Goal: Information Seeking & Learning: Learn about a topic

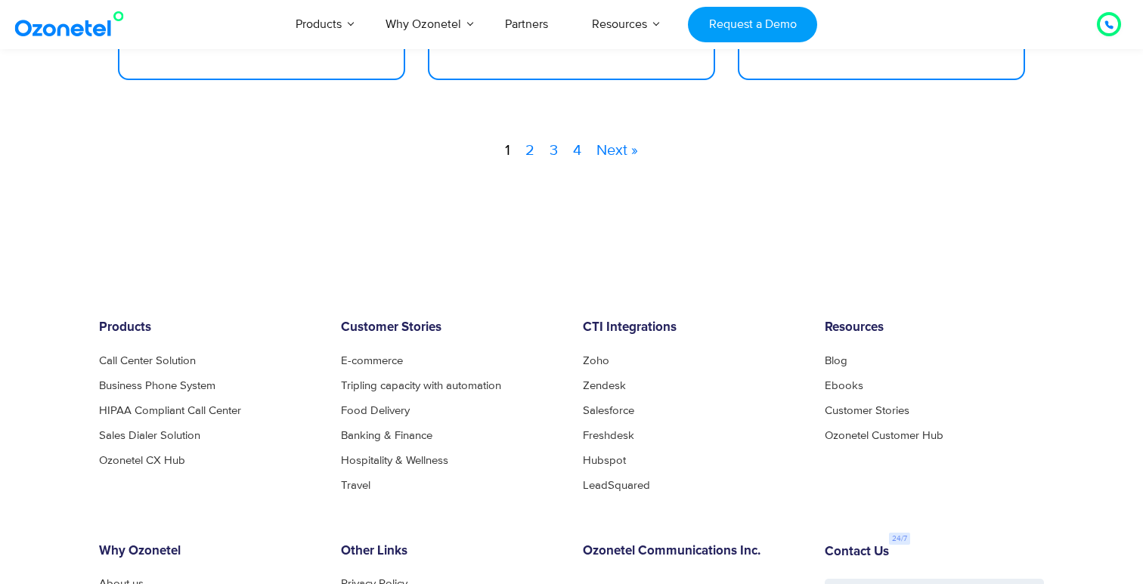
scroll to position [1433, 0]
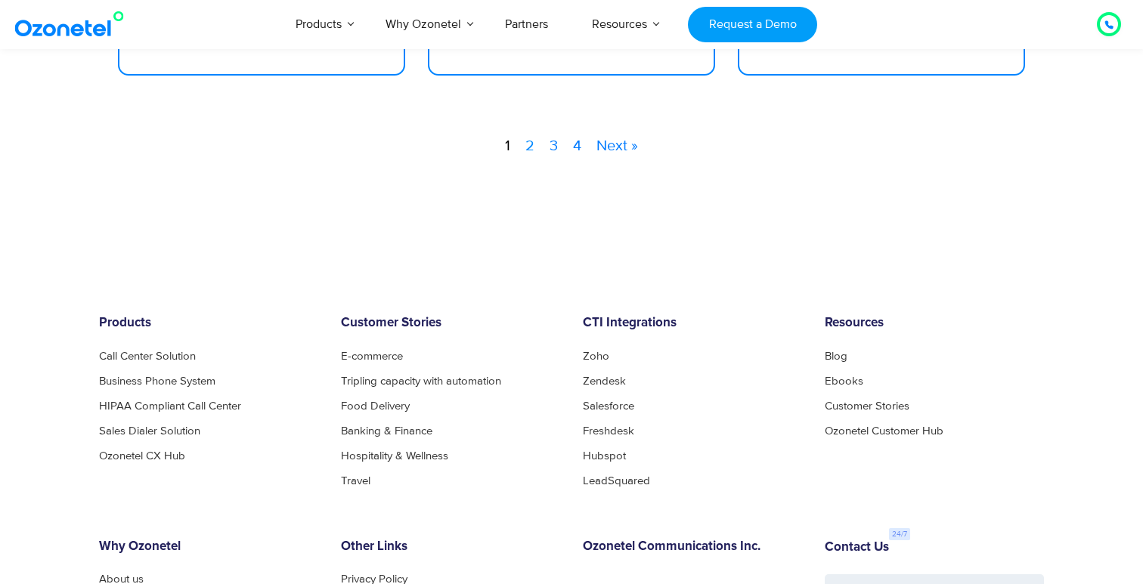
click at [529, 144] on link "2" at bounding box center [529, 146] width 9 height 23
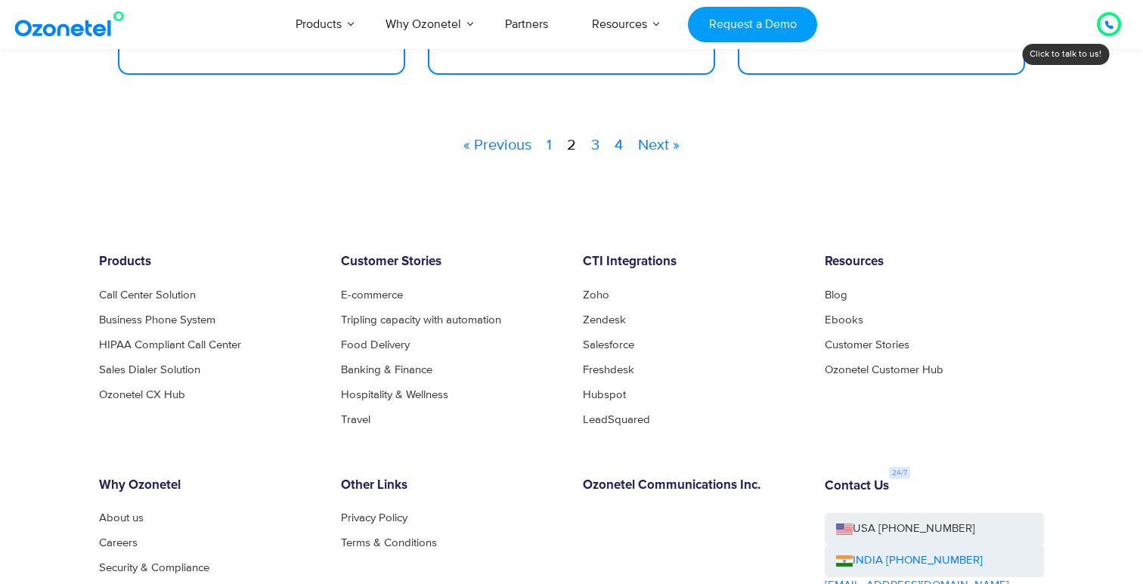
scroll to position [1384, 0]
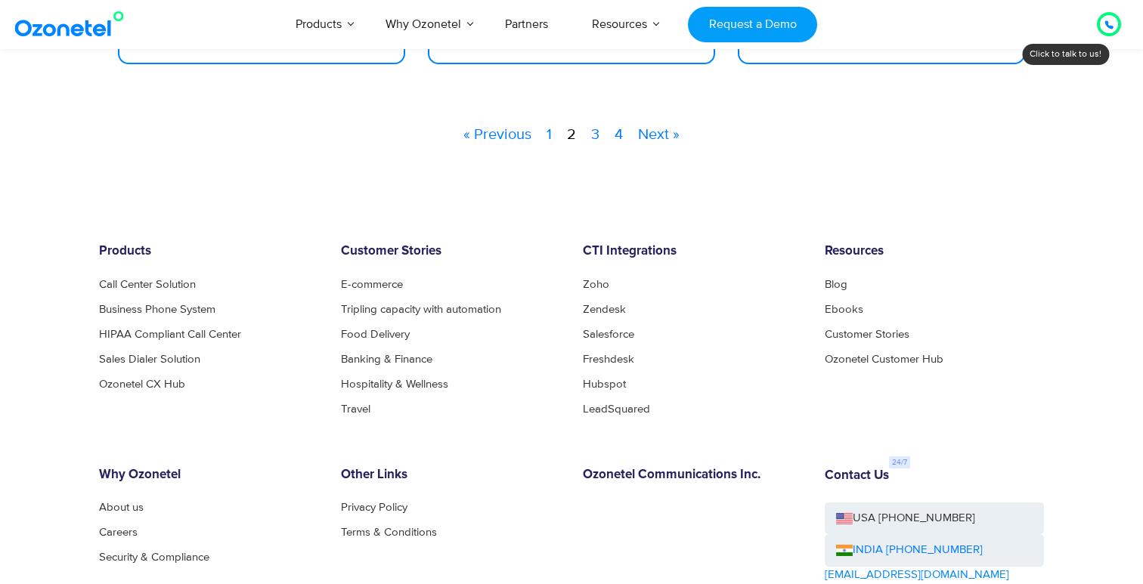
click at [600, 131] on div "« Previous 1 2 3 4 Next »" at bounding box center [572, 134] width 930 height 23
click at [595, 131] on link "3" at bounding box center [595, 134] width 8 height 23
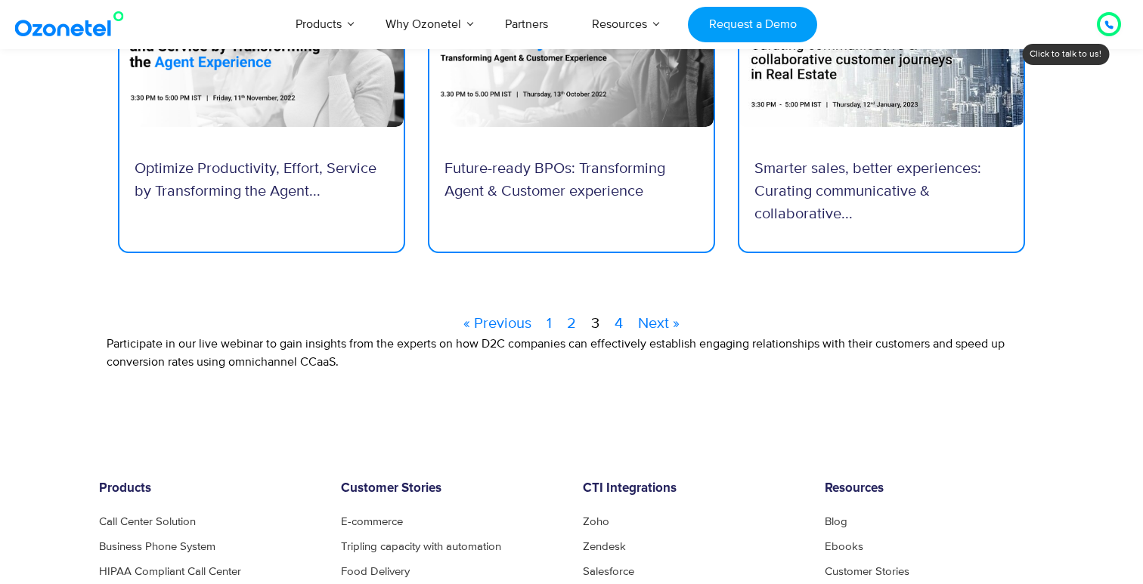
scroll to position [1245, 0]
click at [620, 319] on link "4" at bounding box center [619, 322] width 8 height 23
